Goal: Navigation & Orientation: Understand site structure

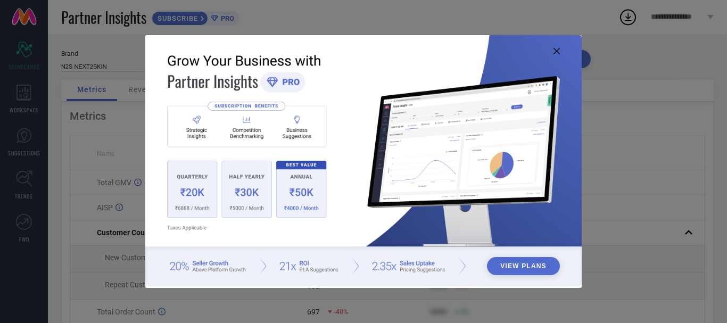
click at [561, 50] on img at bounding box center [363, 160] width 436 height 251
click at [557, 53] on icon at bounding box center [557, 51] width 6 height 6
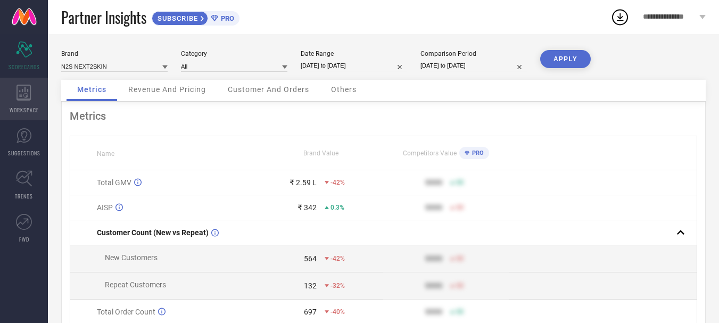
click at [31, 97] on div "WORKSPACE" at bounding box center [24, 99] width 48 height 43
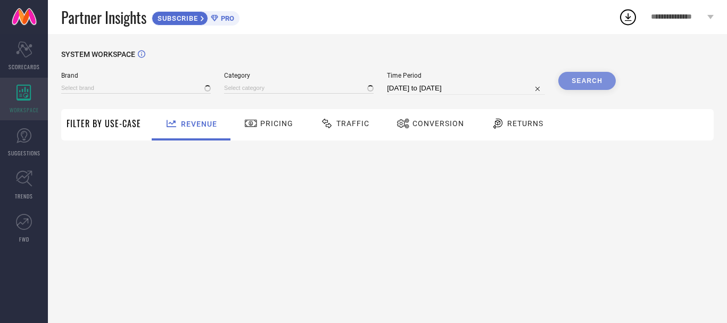
type input "N2S NEXT2SKIN"
type input "All"
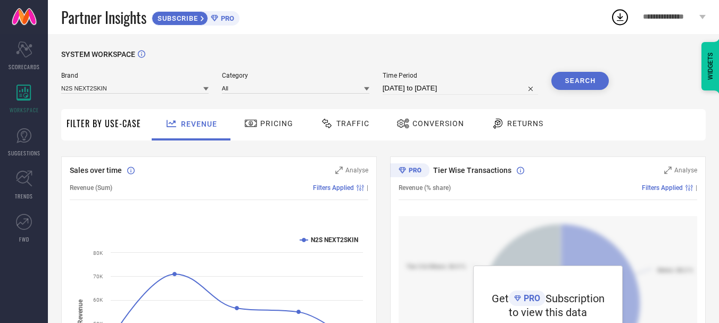
click at [272, 123] on span "Pricing" at bounding box center [276, 123] width 33 height 9
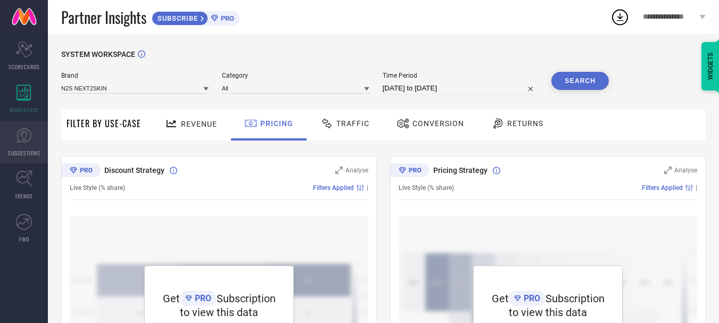
click at [32, 126] on link "SUGGESTIONS" at bounding box center [24, 142] width 48 height 43
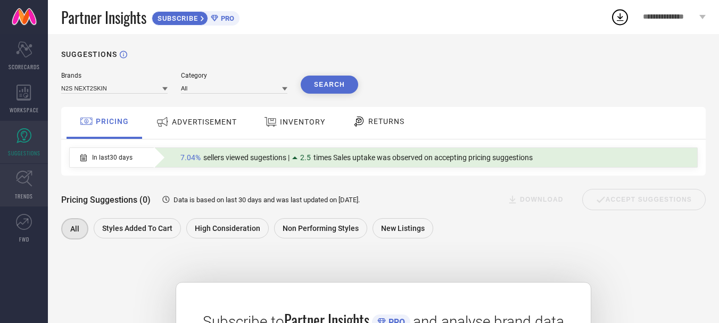
click at [28, 190] on link "TRENDS" at bounding box center [24, 185] width 48 height 43
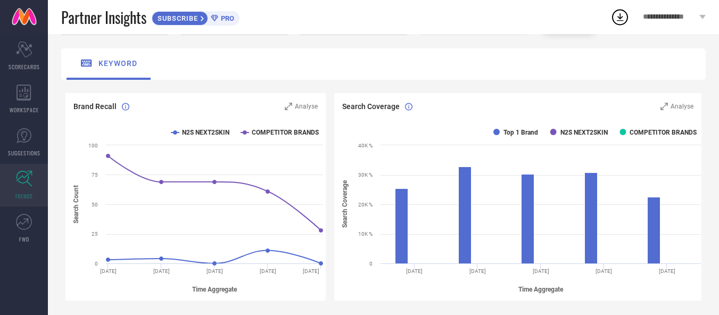
scroll to position [57, 0]
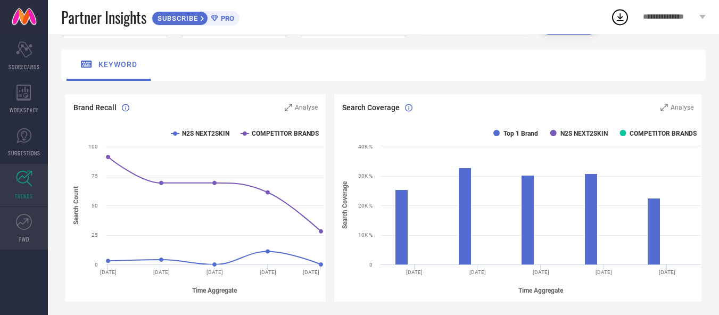
click at [18, 230] on link "FWD" at bounding box center [24, 228] width 48 height 43
